Goal: Obtain resource: Download file/media

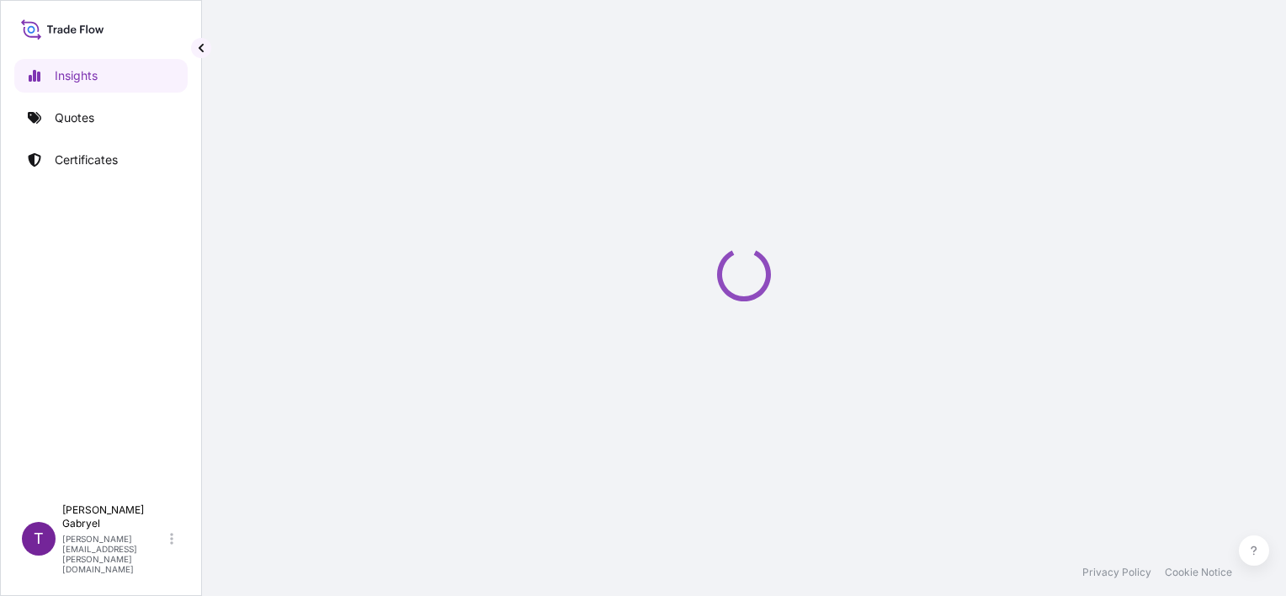
select select "2025"
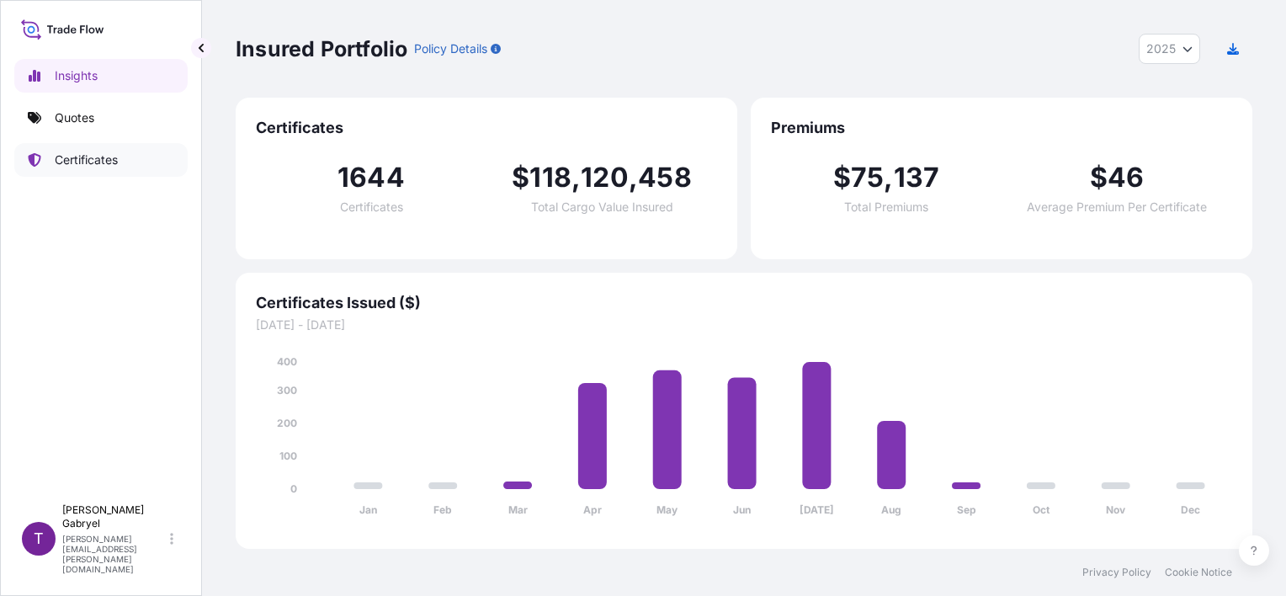
click at [92, 155] on p "Certificates" at bounding box center [86, 160] width 63 height 17
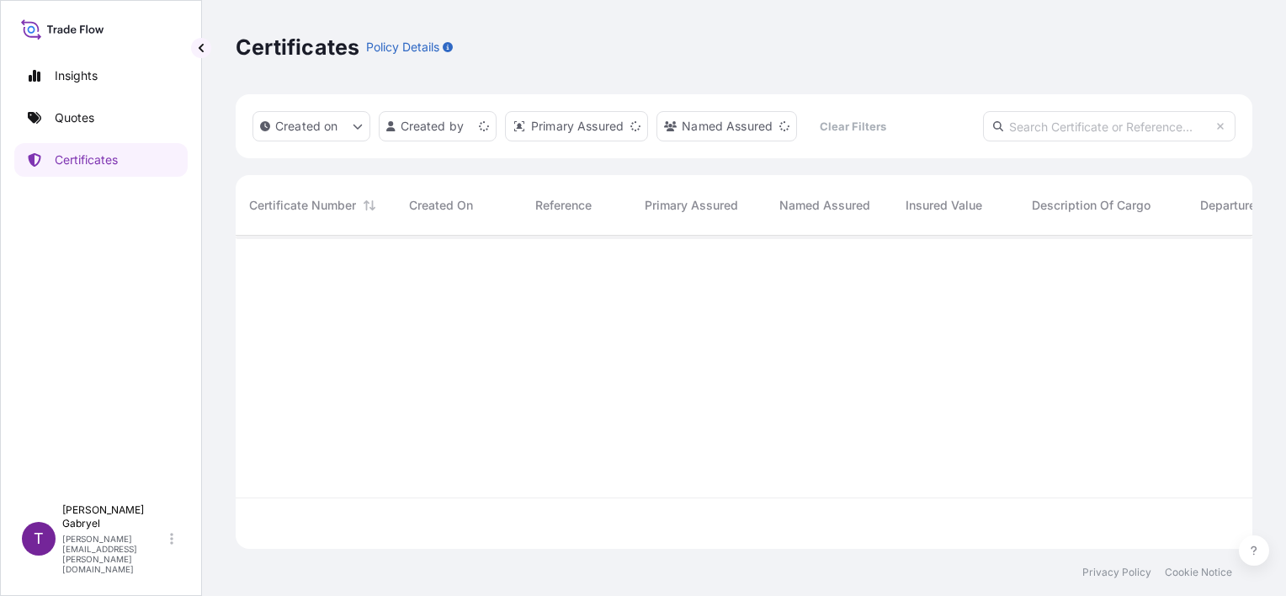
scroll to position [310, 1004]
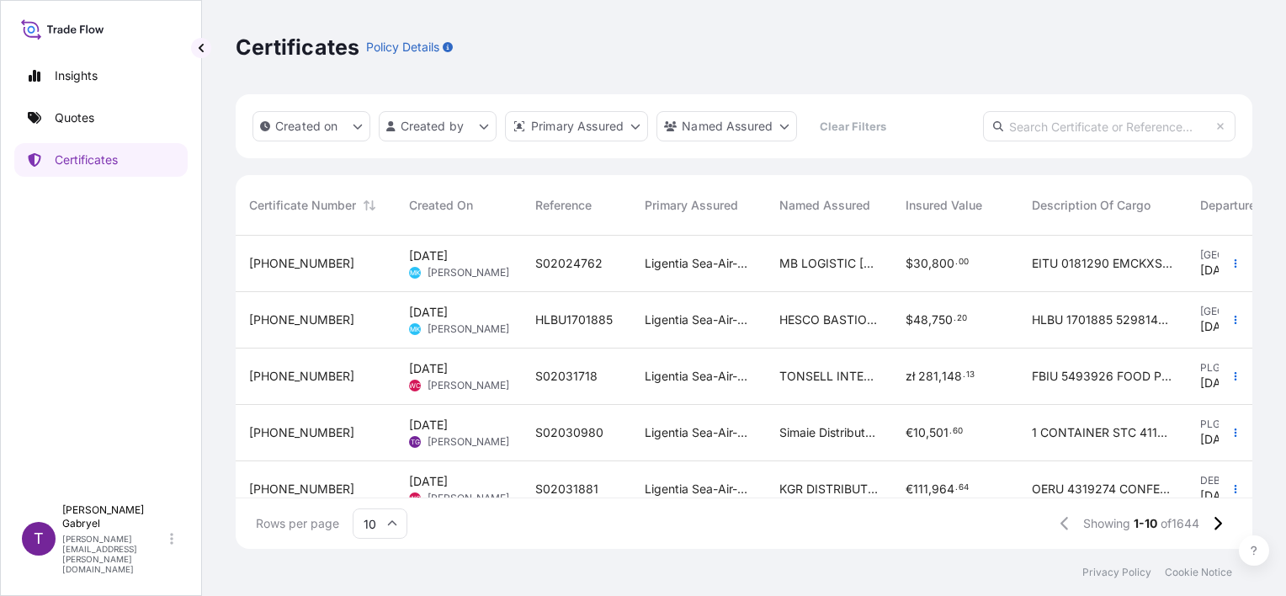
click at [1106, 121] on input "text" at bounding box center [1109, 126] width 253 height 30
paste input "S02019272"
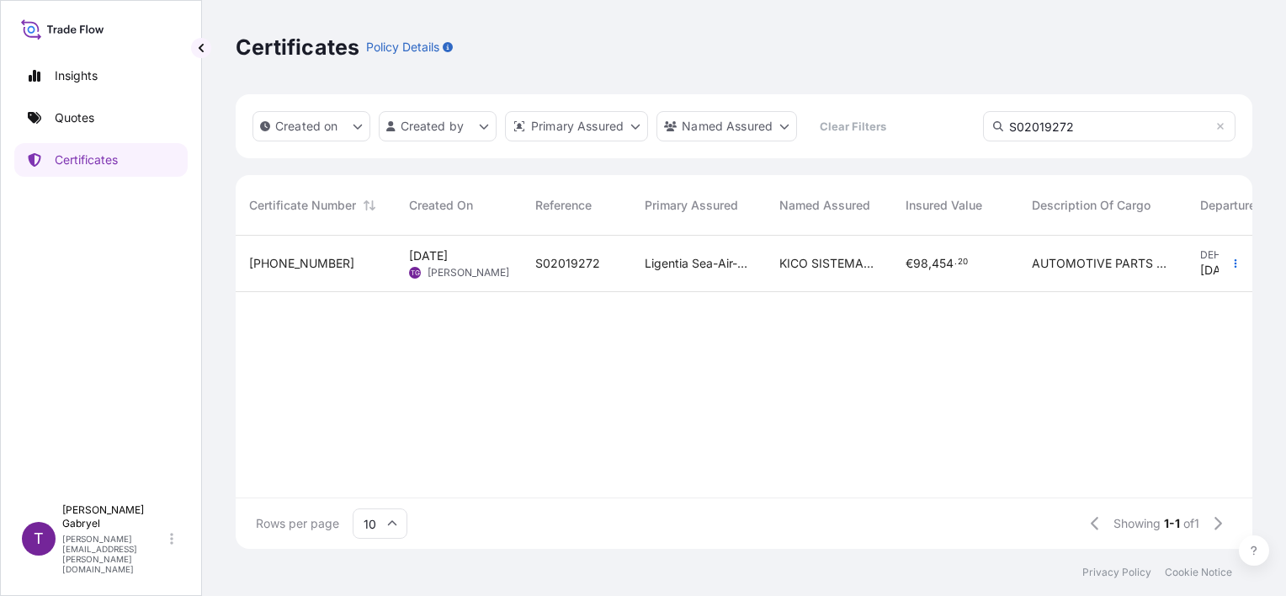
type input "S02019272"
click at [790, 259] on span "KICO SISTEMAS MEXICO S. DE [PERSON_NAME] DE C.V" at bounding box center [829, 263] width 99 height 17
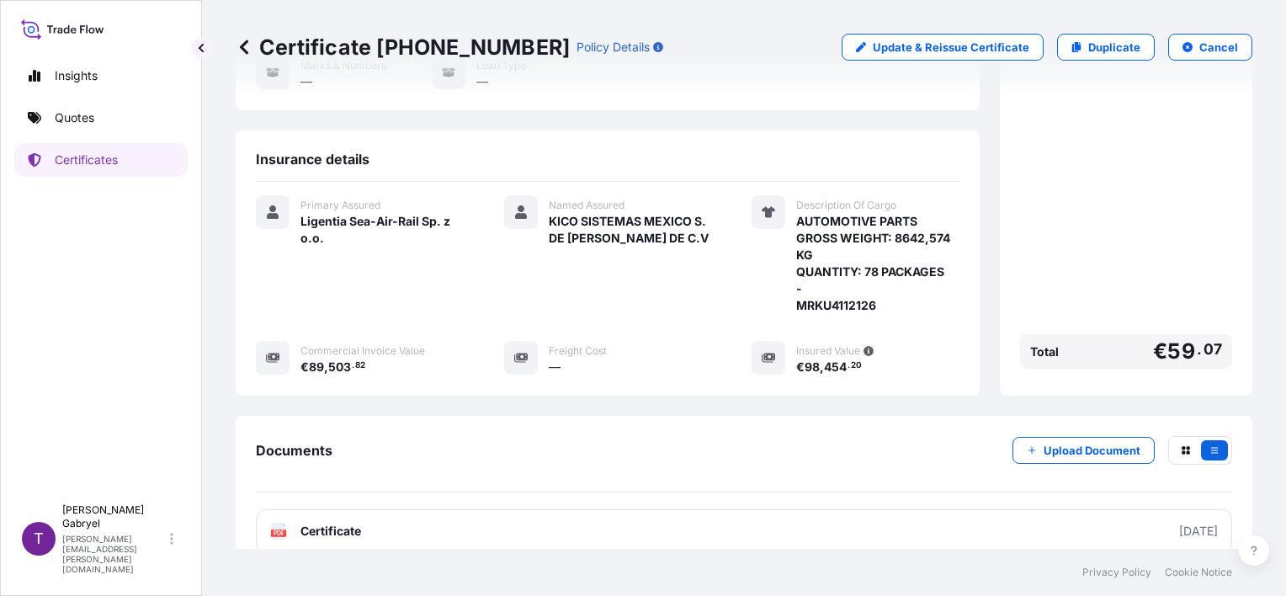
scroll to position [246, 0]
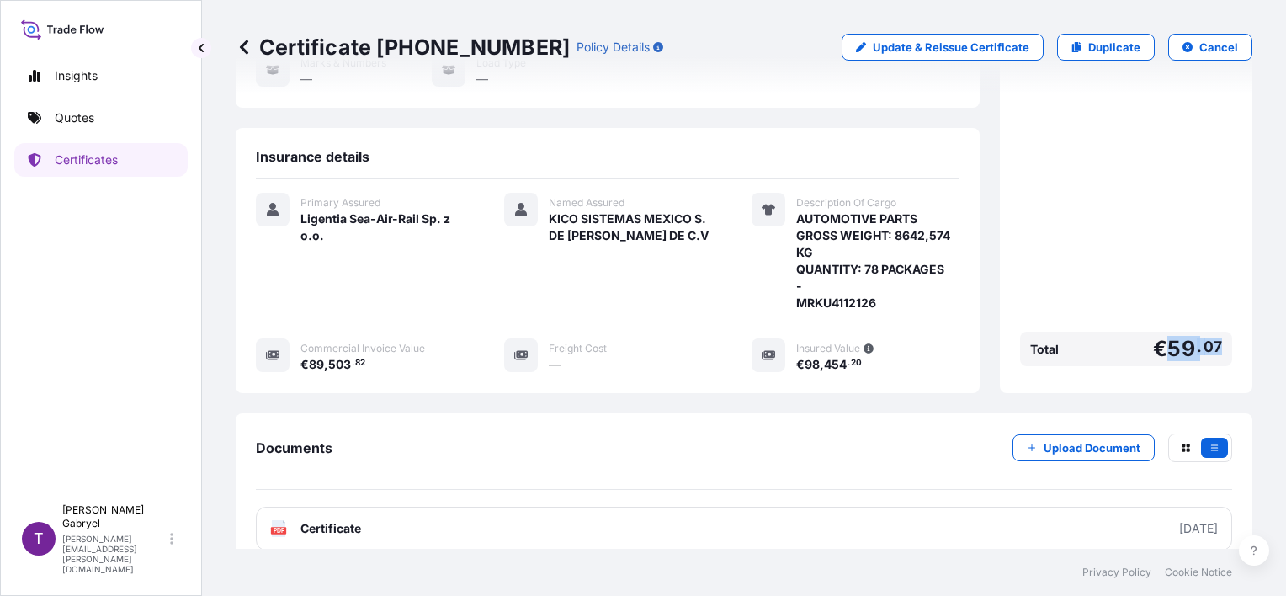
drag, startPoint x: 1166, startPoint y: 333, endPoint x: 1155, endPoint y: 337, distance: 11.5
click at [1155, 338] on span "€ 59 . 07" at bounding box center [1187, 348] width 69 height 21
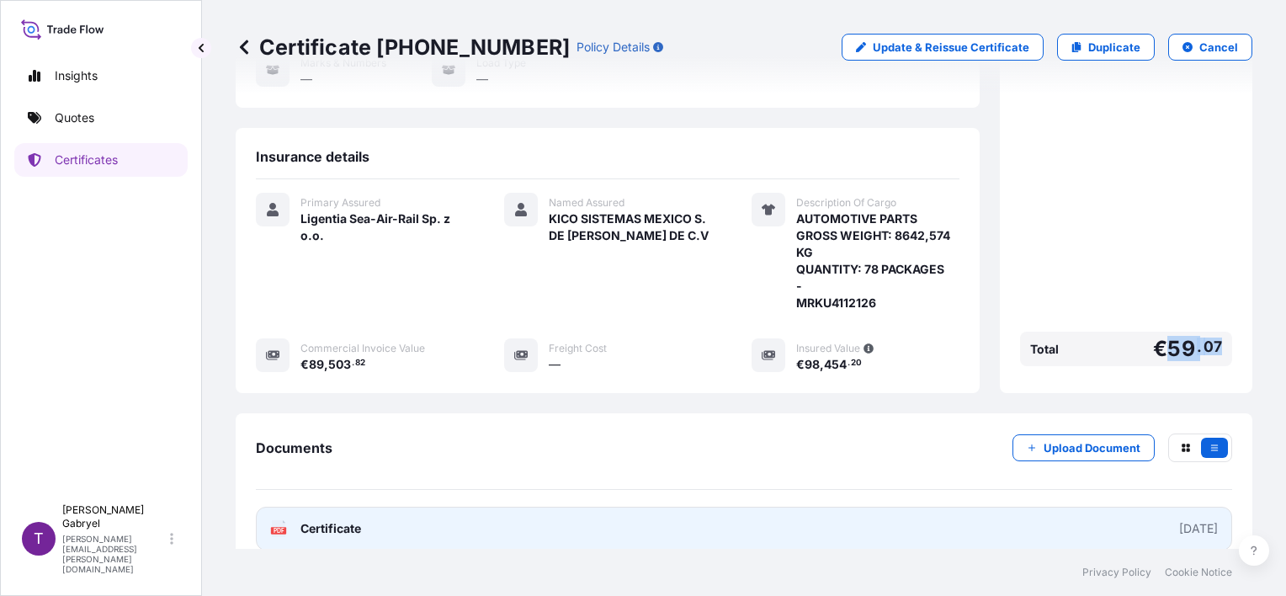
click at [367, 507] on link "PDF Certificate [DATE]" at bounding box center [744, 529] width 977 height 44
